Goal: Task Accomplishment & Management: Use online tool/utility

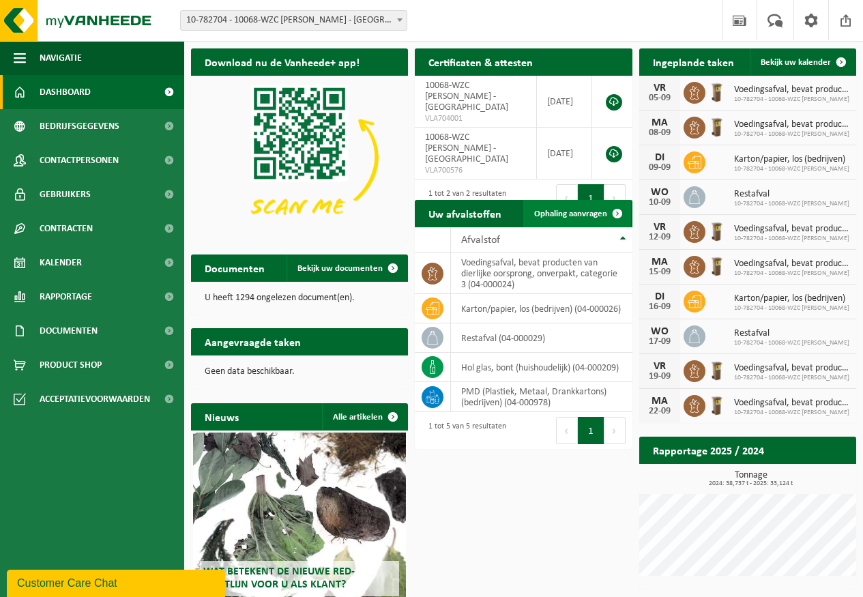
click at [564, 216] on span "Ophaling aanvragen" at bounding box center [570, 214] width 73 height 9
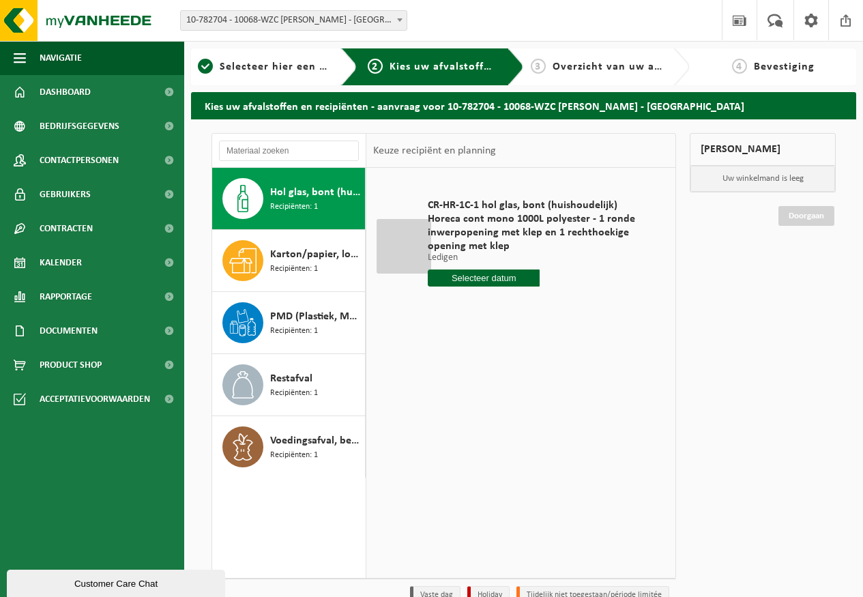
click at [489, 277] on input "text" at bounding box center [484, 278] width 112 height 17
click at [491, 372] on div "10" at bounding box center [489, 378] width 24 height 22
type input "Van 2025-09-10"
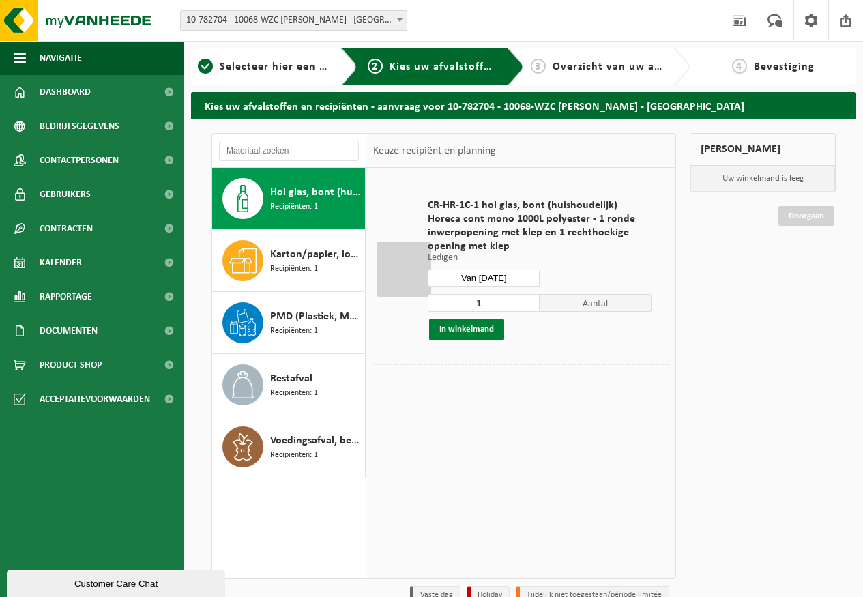
click at [467, 330] on button "In winkelmand" at bounding box center [466, 330] width 75 height 22
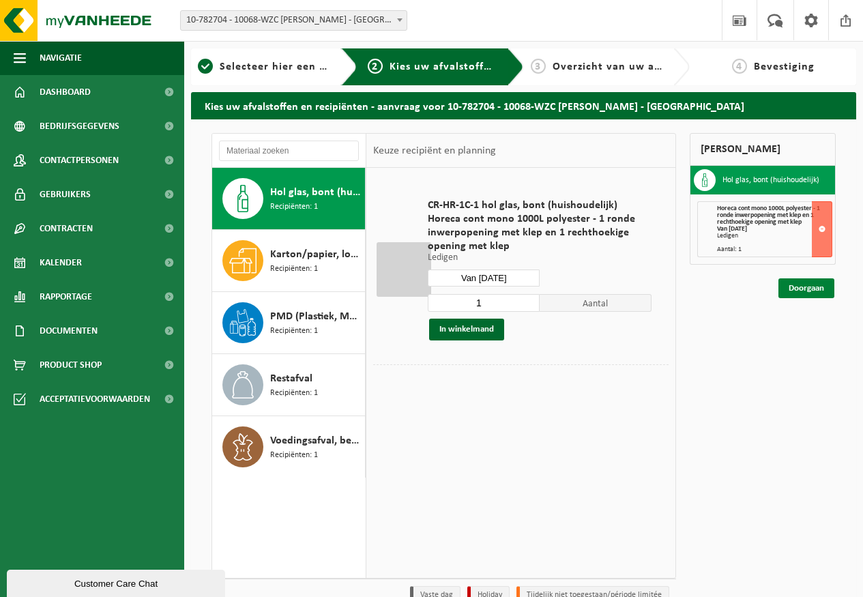
click at [812, 292] on link "Doorgaan" at bounding box center [807, 288] width 56 height 20
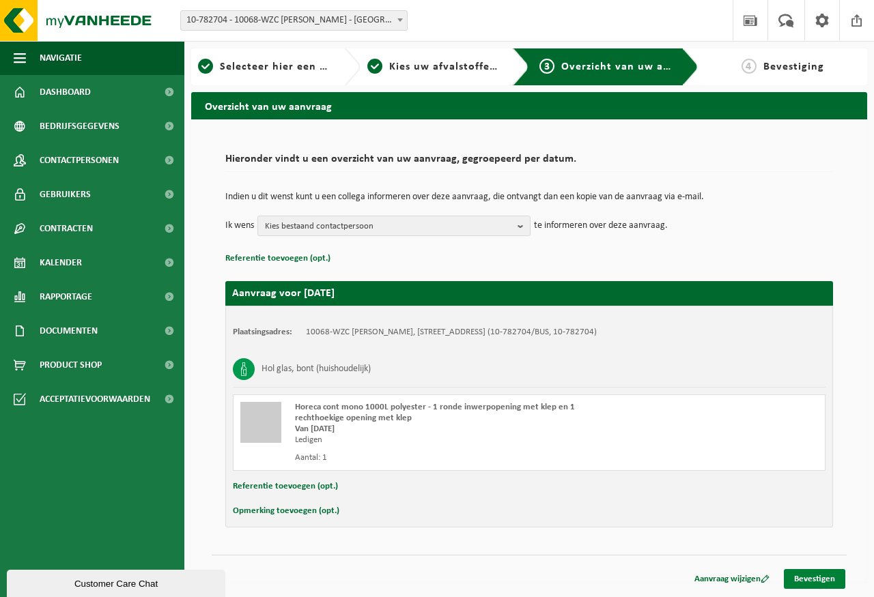
click at [818, 584] on link "Bevestigen" at bounding box center [814, 579] width 61 height 20
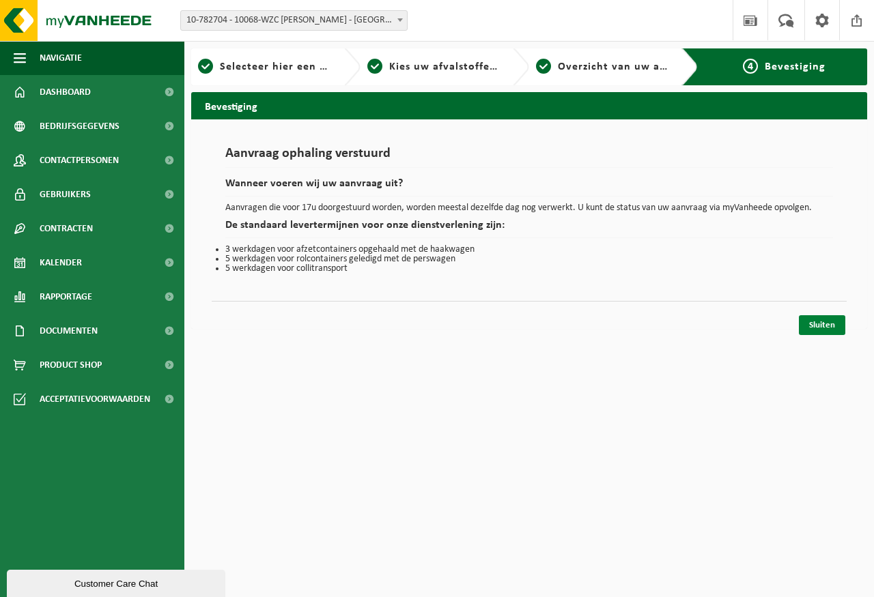
click at [816, 324] on link "Sluiten" at bounding box center [822, 325] width 46 height 20
